Goal: Information Seeking & Learning: Compare options

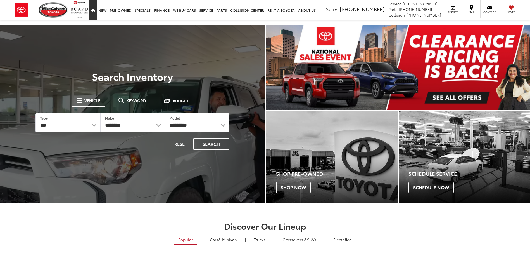
click at [95, 13] on link "Home" at bounding box center [92, 10] width 7 height 20
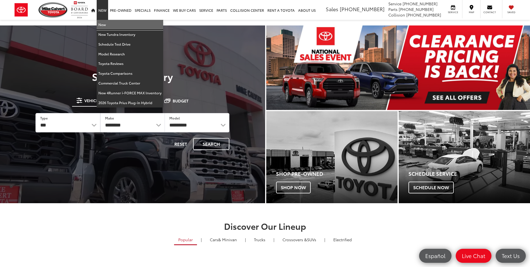
click at [102, 22] on link "New" at bounding box center [130, 25] width 67 height 10
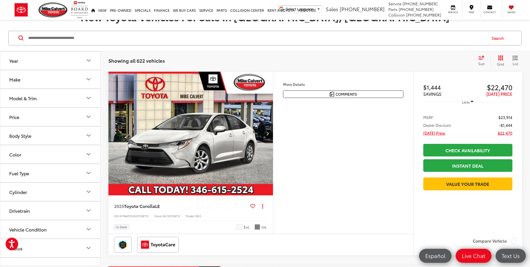
click at [56, 98] on button "Model & Trim" at bounding box center [50, 98] width 101 height 18
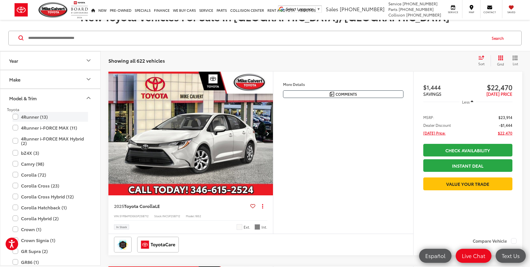
click at [45, 117] on label "4Runner (13)" at bounding box center [50, 117] width 75 height 10
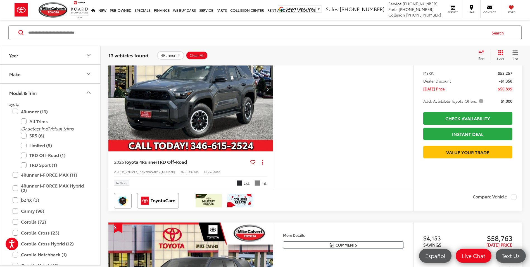
scroll to position [867, 0]
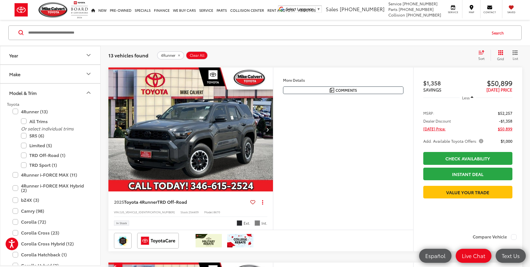
click at [232, 130] on img "2025 Toyota 4Runner TRD Off-Road 0" at bounding box center [190, 129] width 165 height 124
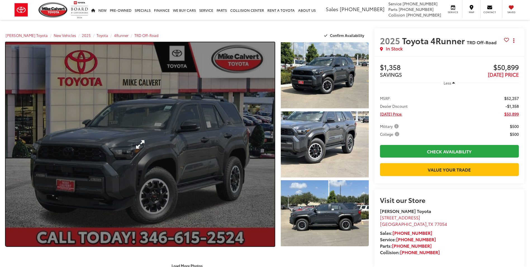
click at [164, 133] on link "Expand Photo 0" at bounding box center [140, 144] width 269 height 204
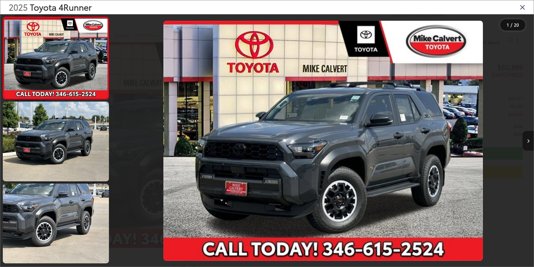
click at [530, 145] on button "Next image" at bounding box center [528, 141] width 11 height 20
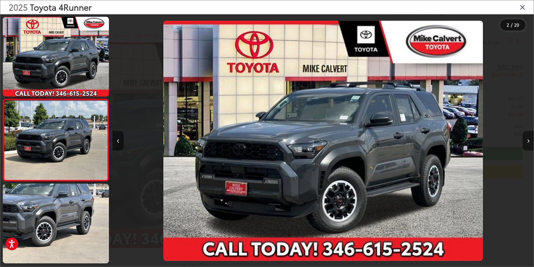
scroll to position [16, 0]
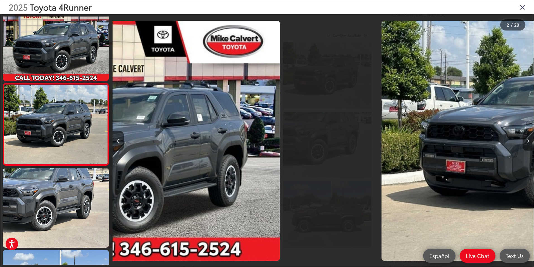
click at [530, 145] on button "Next image" at bounding box center [528, 141] width 11 height 20
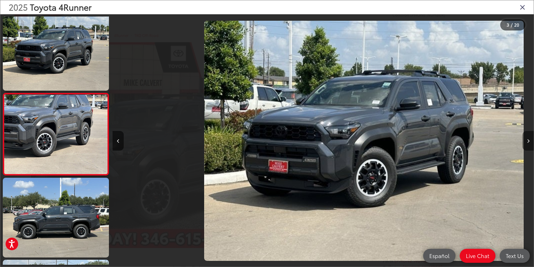
scroll to position [98, 0]
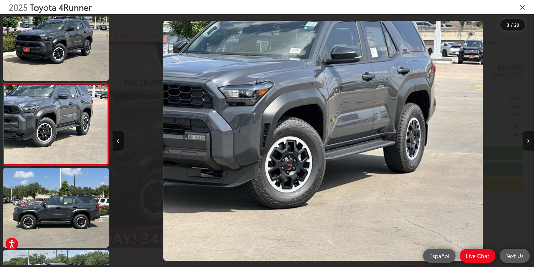
click at [530, 145] on button "Next image" at bounding box center [528, 141] width 11 height 20
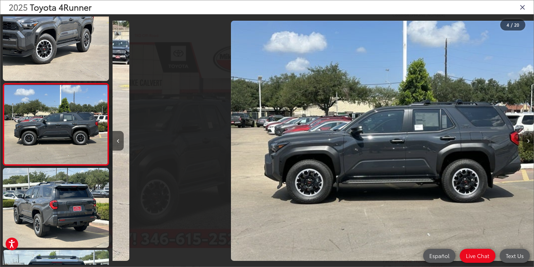
scroll to position [0, 1265]
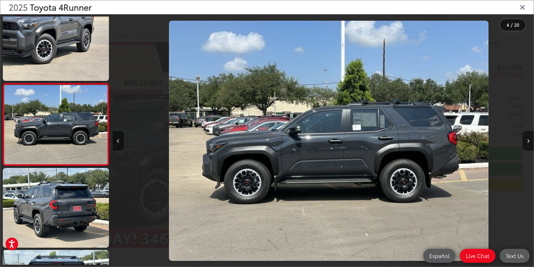
click at [530, 145] on button "Next image" at bounding box center [528, 141] width 11 height 20
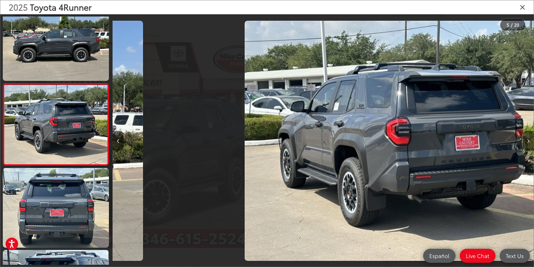
scroll to position [0, 1685]
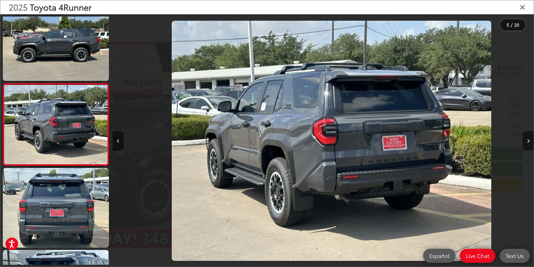
click at [530, 145] on button "Next image" at bounding box center [528, 141] width 11 height 20
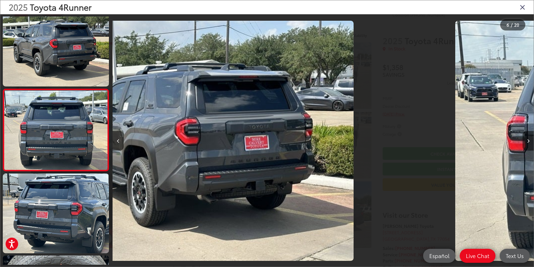
scroll to position [343, 0]
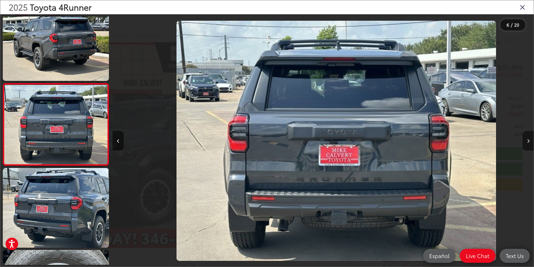
click at [530, 145] on button "Next image" at bounding box center [528, 141] width 11 height 20
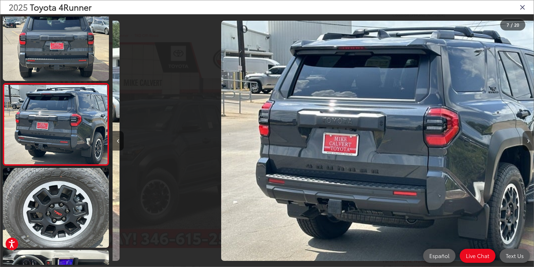
scroll to position [0, 2529]
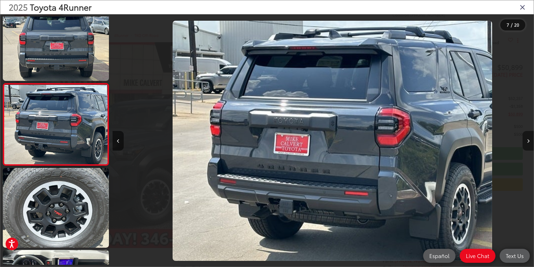
click at [530, 145] on button "Next image" at bounding box center [528, 141] width 11 height 20
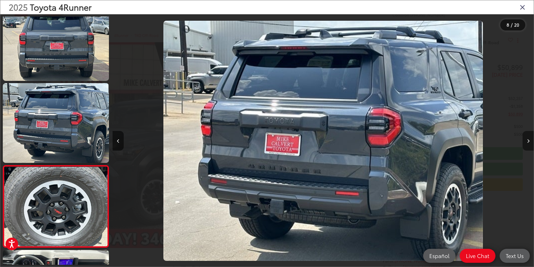
scroll to position [0, 0]
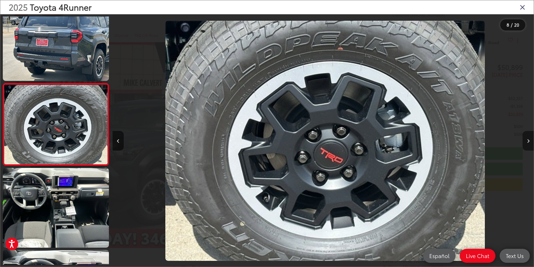
click at [530, 145] on button "Next image" at bounding box center [528, 141] width 11 height 20
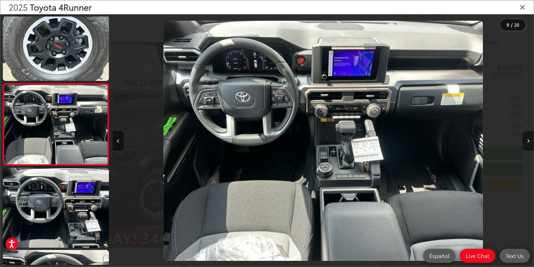
click at [530, 145] on button "Next image" at bounding box center [528, 141] width 11 height 20
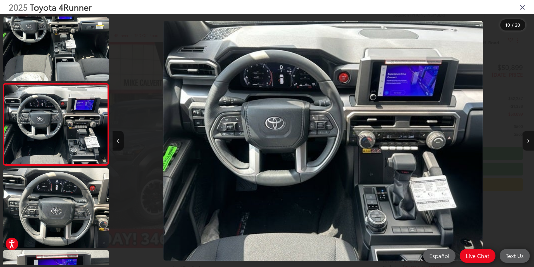
click at [530, 145] on button "Next image" at bounding box center [528, 141] width 11 height 20
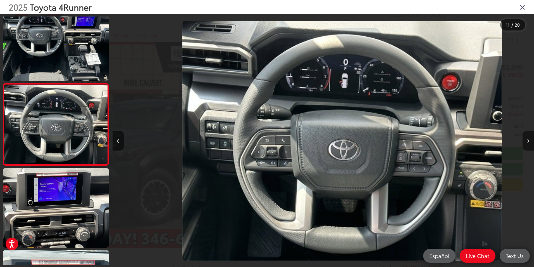
click at [530, 145] on button "Next image" at bounding box center [528, 141] width 11 height 20
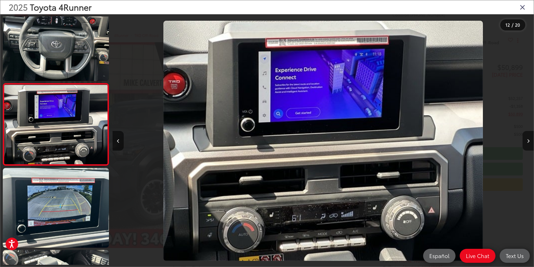
click at [510, 98] on div at bounding box center [481, 140] width 105 height 253
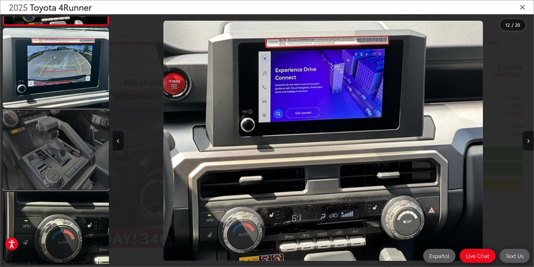
click at [71, 152] on link at bounding box center [56, 150] width 106 height 80
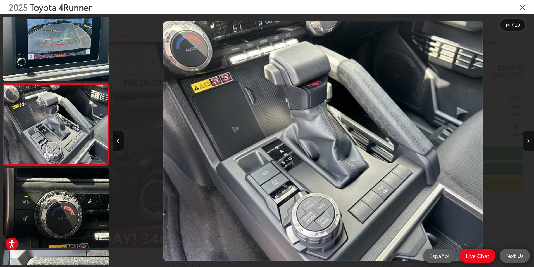
click at [524, 7] on icon "Close gallery" at bounding box center [523, 6] width 6 height 7
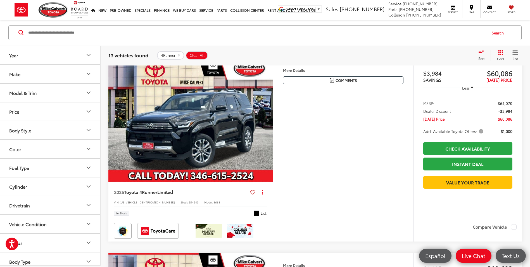
scroll to position [1263, 0]
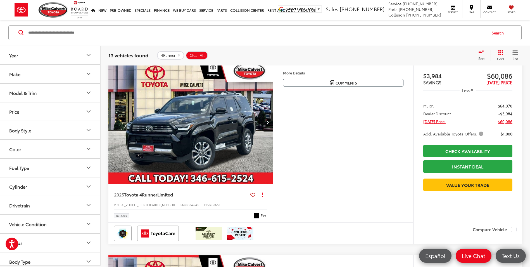
click at [269, 132] on button "Next image" at bounding box center [267, 122] width 11 height 20
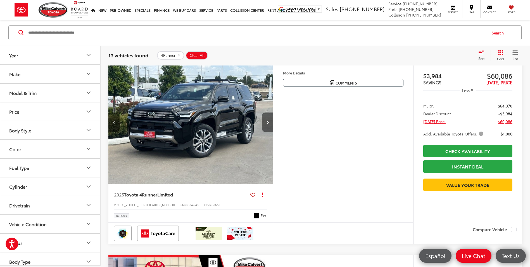
click at [269, 132] on button "Next image" at bounding box center [267, 122] width 11 height 20
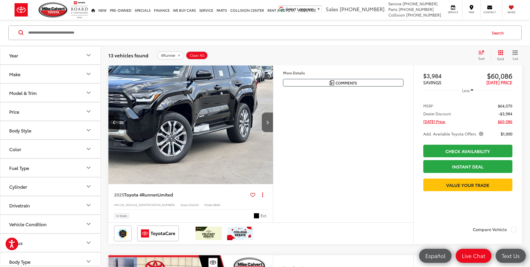
click at [269, 132] on button "Next image" at bounding box center [267, 122] width 11 height 20
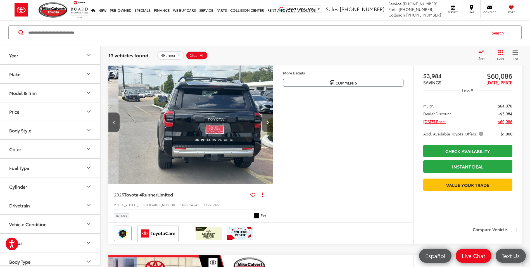
click at [269, 132] on button "Next image" at bounding box center [267, 122] width 11 height 20
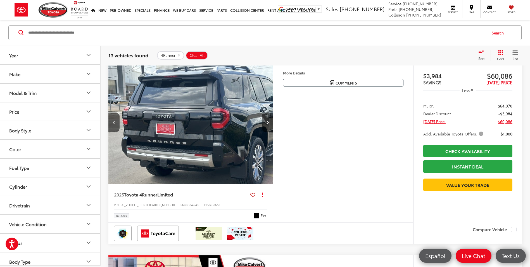
click at [269, 132] on button "Next image" at bounding box center [267, 122] width 11 height 20
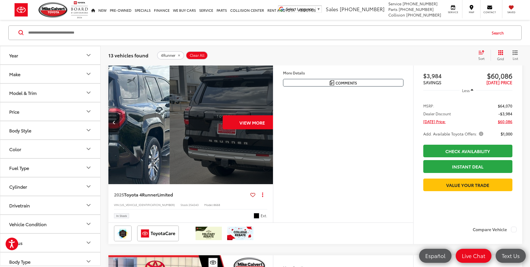
scroll to position [0, 828]
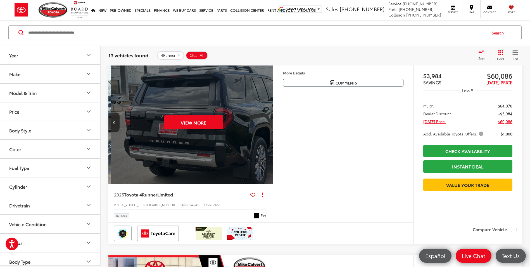
click at [269, 134] on div "View More" at bounding box center [193, 122] width 165 height 124
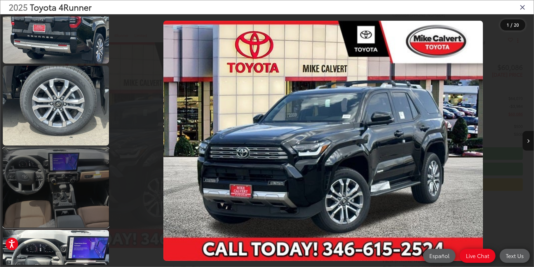
click at [72, 197] on link at bounding box center [56, 188] width 106 height 80
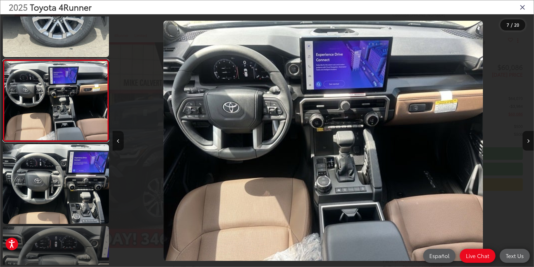
scroll to position [481, 0]
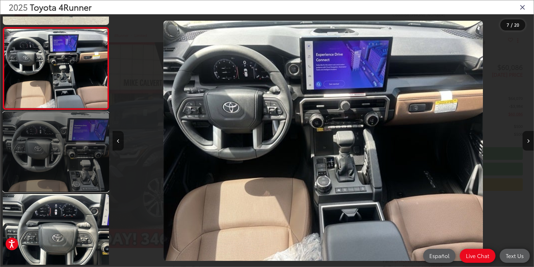
click at [75, 177] on link at bounding box center [56, 152] width 106 height 80
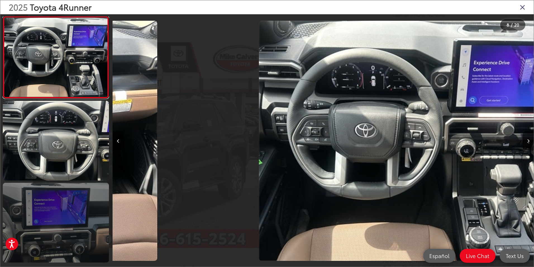
scroll to position [591, 0]
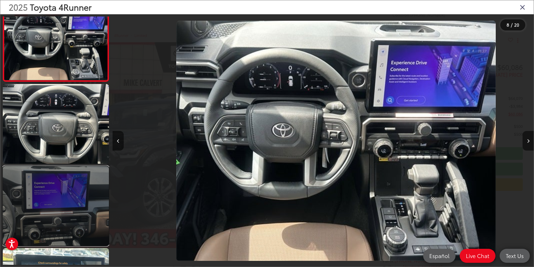
click at [78, 186] on link at bounding box center [56, 206] width 106 height 80
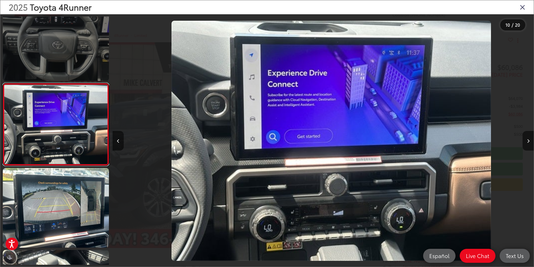
scroll to position [0, 3794]
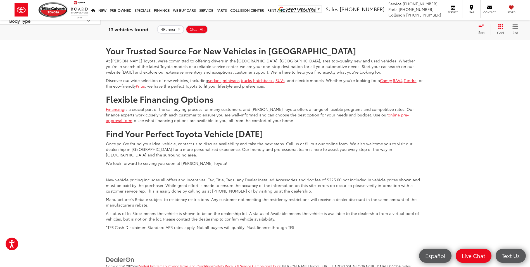
scroll to position [2549, 0]
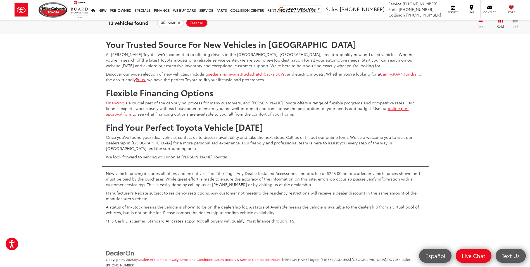
click at [452, 22] on link "Next" at bounding box center [461, 17] width 19 height 10
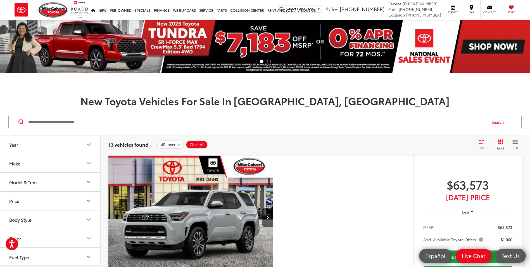
click at [491, 41] on link "Next" at bounding box center [491, 46] width 80 height 53
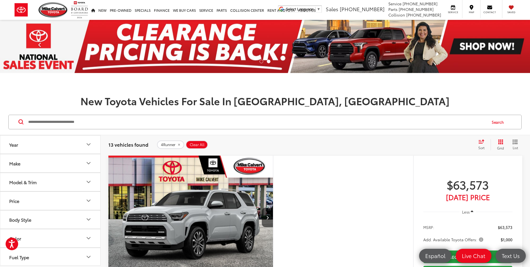
click at [37, 47] on span at bounding box center [40, 46] width 8 height 8
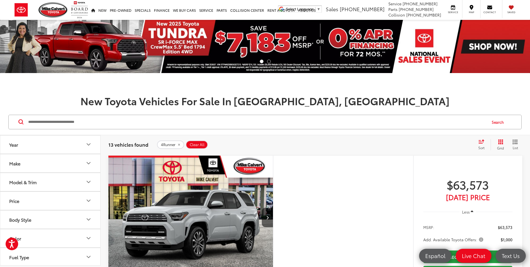
click at [201, 43] on img at bounding box center [265, 46] width 530 height 53
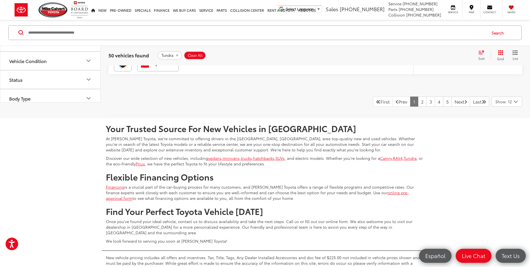
scroll to position [2404, 0]
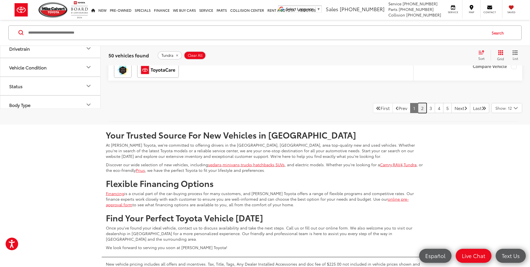
click at [418, 113] on link "2" at bounding box center [422, 108] width 9 height 10
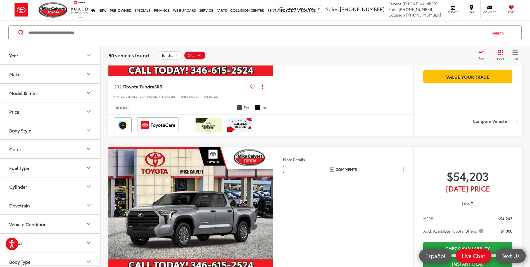
scroll to position [453, 0]
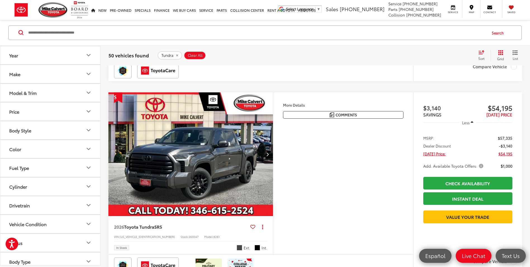
click at [265, 154] on button "Next image" at bounding box center [267, 154] width 11 height 20
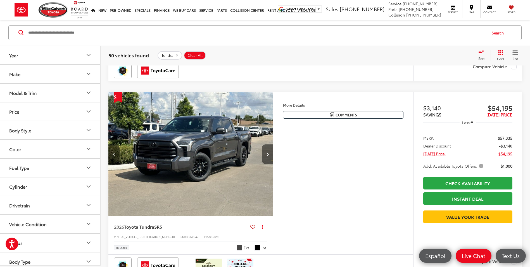
click at [265, 154] on button "Next image" at bounding box center [267, 154] width 11 height 20
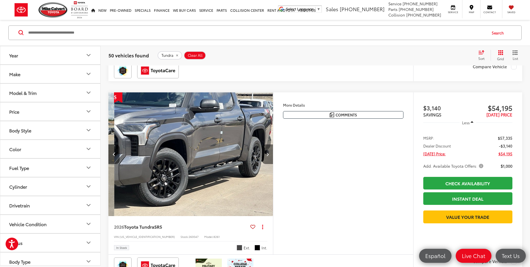
click at [265, 154] on button "Next image" at bounding box center [267, 154] width 11 height 20
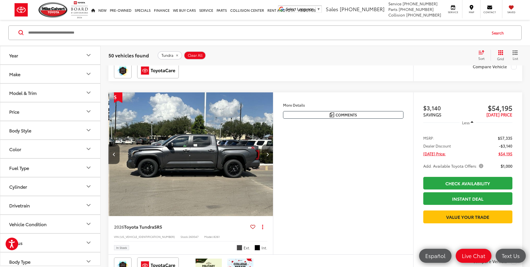
click at [265, 154] on button "Next image" at bounding box center [267, 154] width 11 height 20
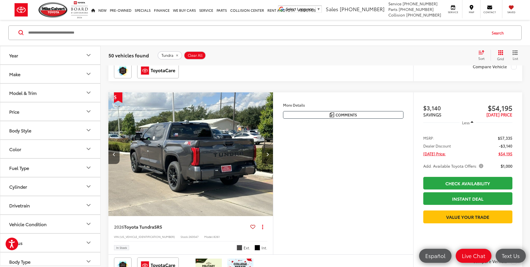
click at [265, 154] on button "Next image" at bounding box center [267, 154] width 11 height 20
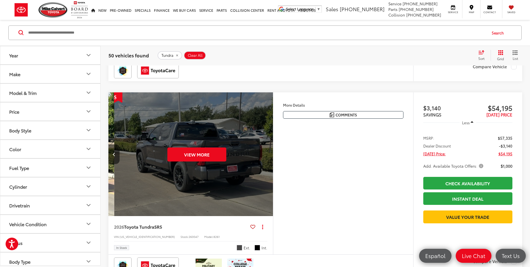
click at [265, 154] on div "View More" at bounding box center [196, 154] width 165 height 124
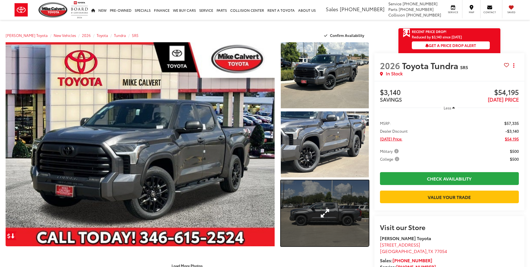
click at [323, 207] on link "Expand Photo 3" at bounding box center [325, 213] width 88 height 66
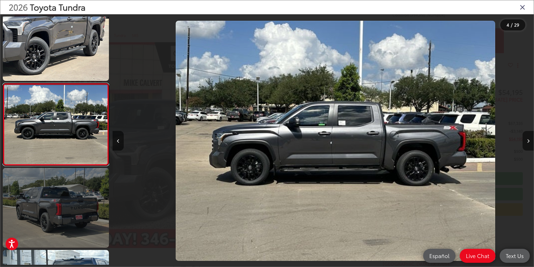
scroll to position [0, 1265]
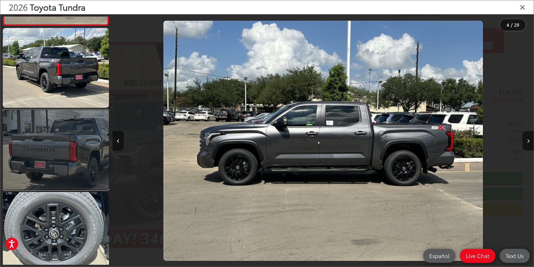
click at [62, 134] on link at bounding box center [56, 150] width 106 height 80
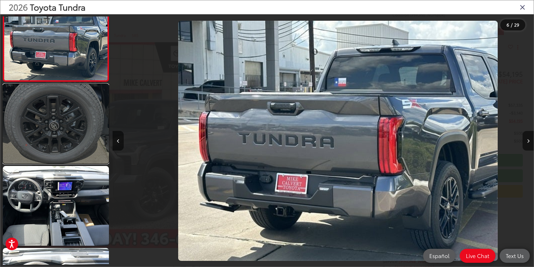
scroll to position [0, 2108]
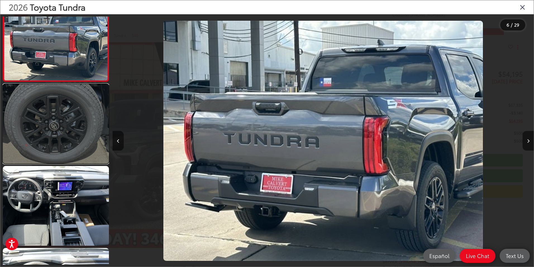
click at [74, 139] on link at bounding box center [56, 124] width 106 height 80
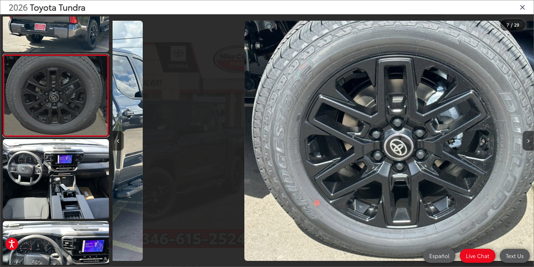
scroll to position [481, 0]
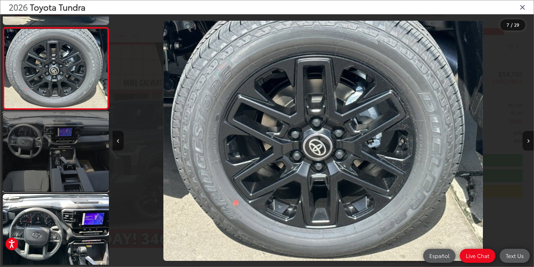
click at [76, 141] on link at bounding box center [56, 152] width 106 height 80
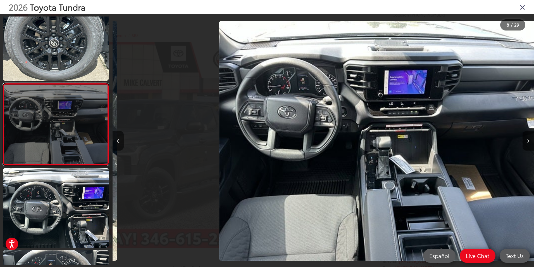
scroll to position [0, 2951]
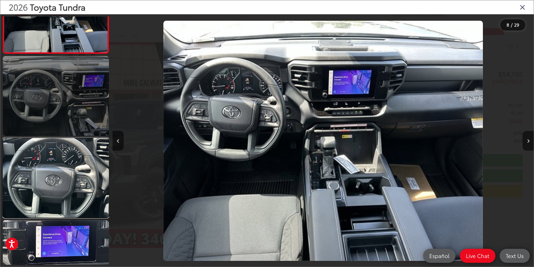
click at [75, 144] on link at bounding box center [56, 178] width 106 height 80
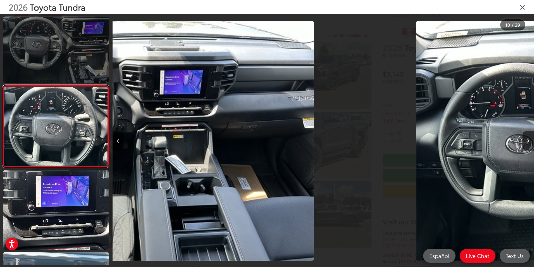
scroll to position [0, 0]
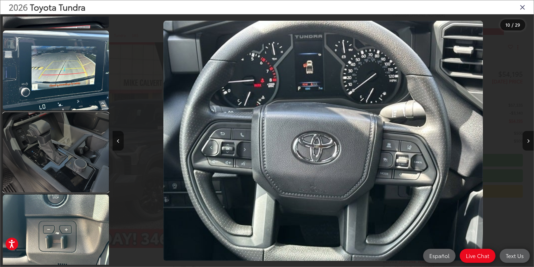
click at [76, 146] on link at bounding box center [56, 152] width 106 height 80
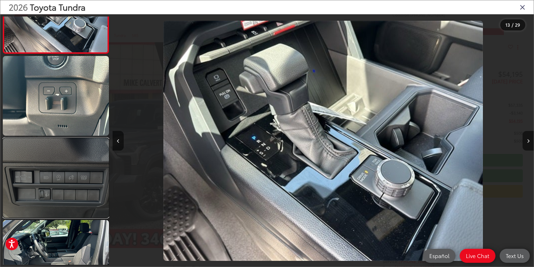
click at [77, 146] on link at bounding box center [56, 178] width 106 height 80
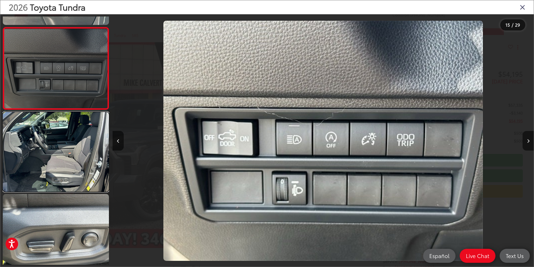
click at [77, 146] on link at bounding box center [56, 152] width 106 height 80
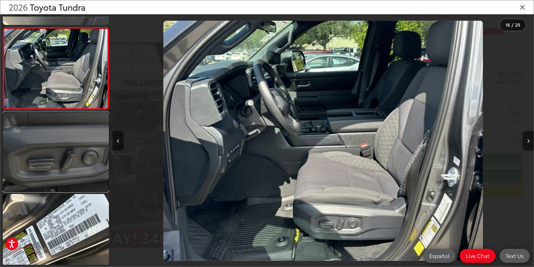
click at [77, 174] on link at bounding box center [56, 152] width 106 height 80
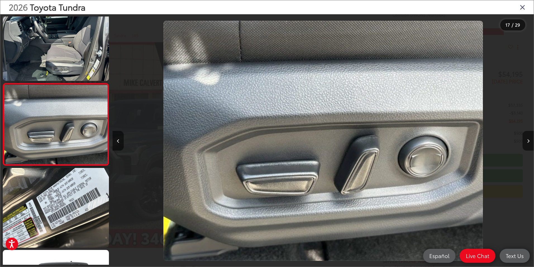
click at [523, 9] on icon "Close gallery" at bounding box center [523, 6] width 6 height 7
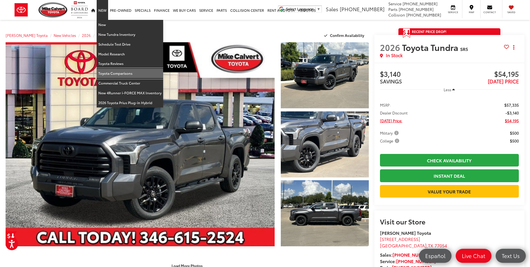
click at [122, 71] on link "Toyota Comparisons" at bounding box center [130, 73] width 67 height 10
